Goal: Information Seeking & Learning: Learn about a topic

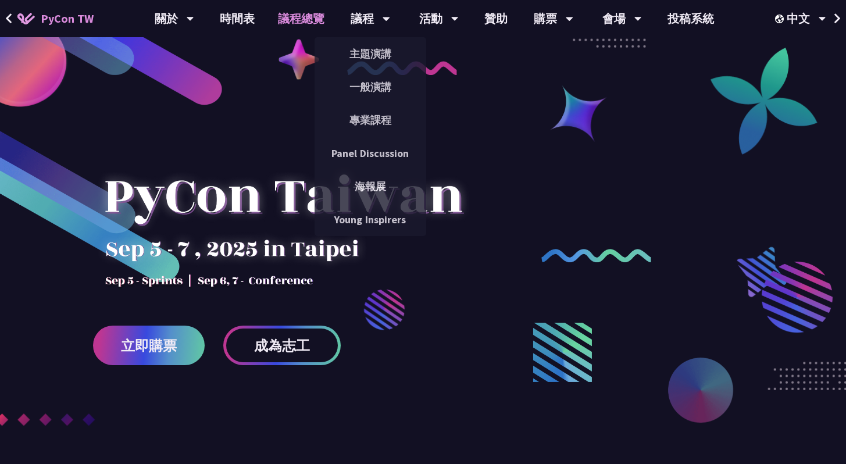
click at [307, 21] on link "議程總覽" at bounding box center [301, 18] width 70 height 37
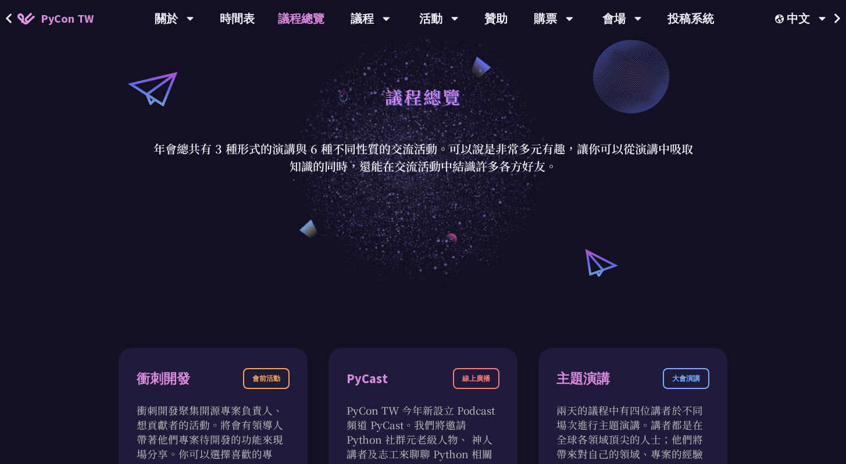
scroll to position [67, 0]
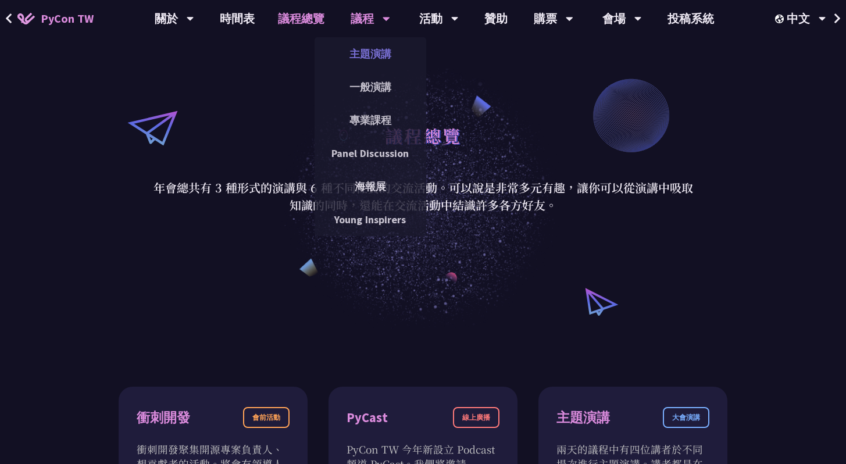
click at [368, 49] on link "主題演講" at bounding box center [371, 53] width 112 height 27
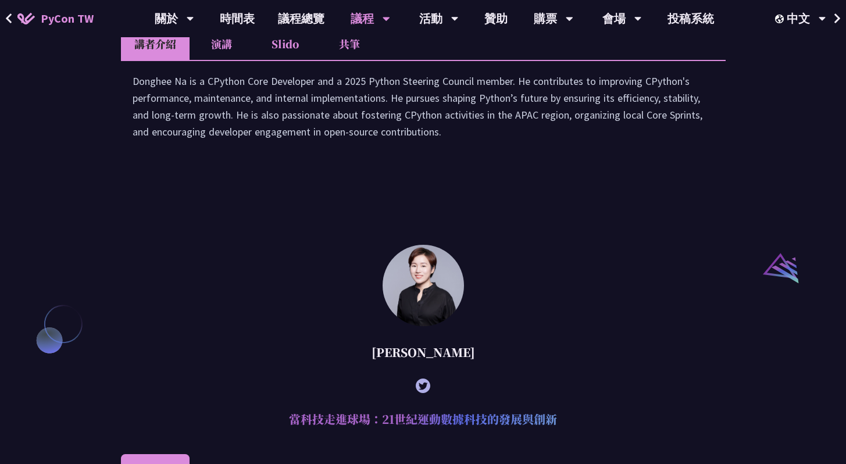
scroll to position [770, 0]
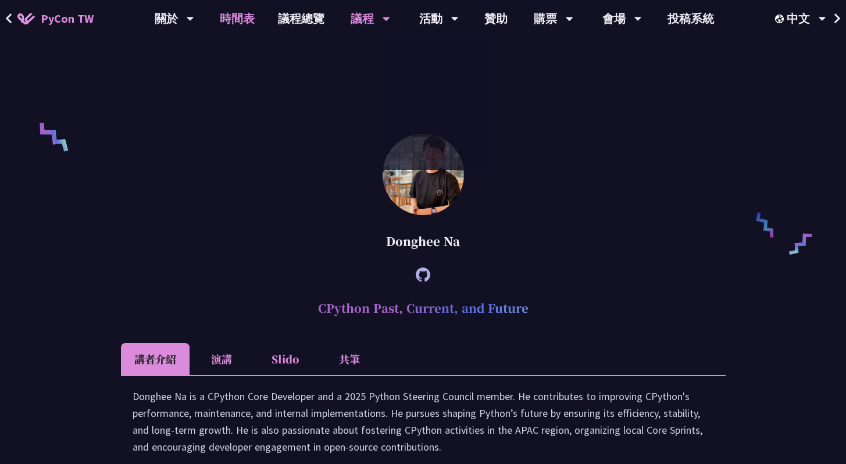
click at [237, 17] on link "時間表" at bounding box center [237, 18] width 58 height 37
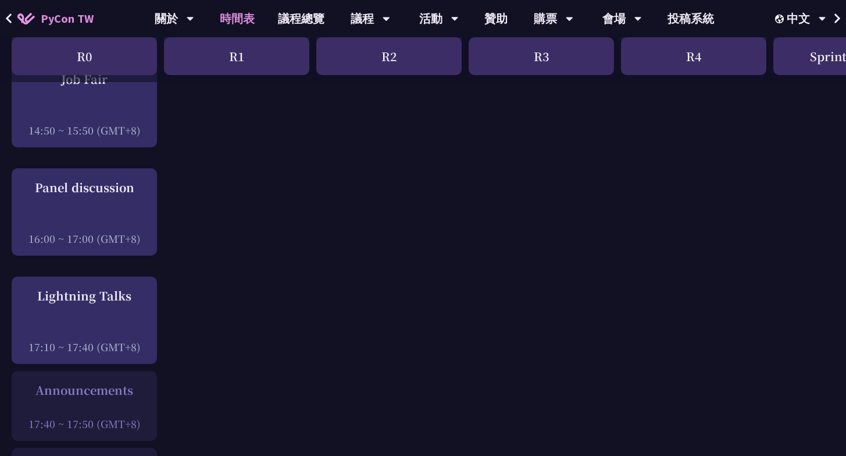
scroll to position [1463, 0]
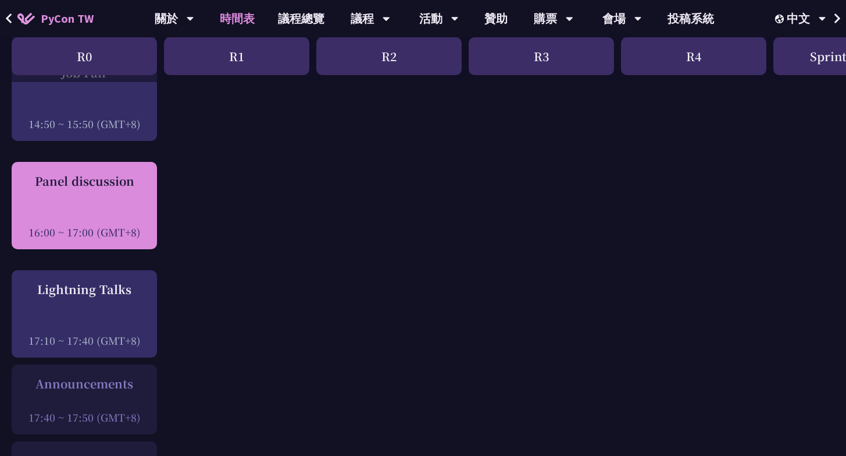
click at [127, 196] on div "Panel discussion 16:00 ~ 17:00 (GMT+8)" at bounding box center [84, 205] width 134 height 67
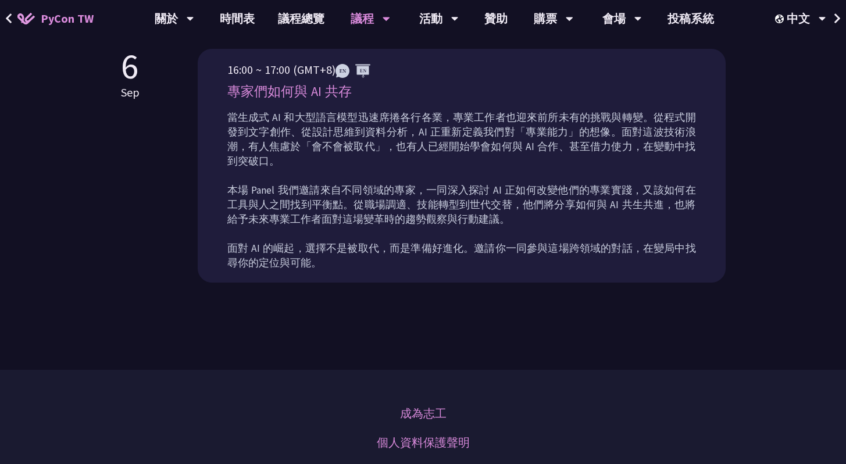
scroll to position [568, 0]
